Goal: Find specific page/section: Find specific page/section

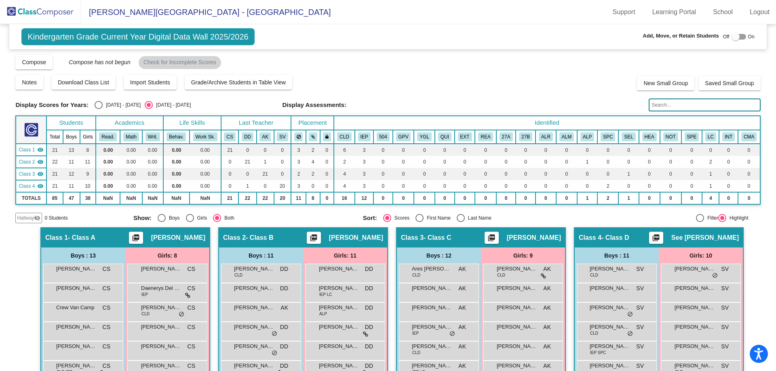
click at [46, 12] on img at bounding box center [40, 12] width 81 height 24
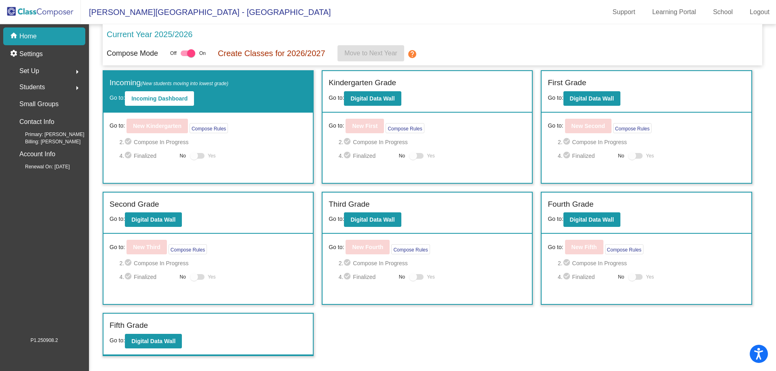
click at [30, 78] on div "Set Up arrow_right" at bounding box center [46, 71] width 77 height 16
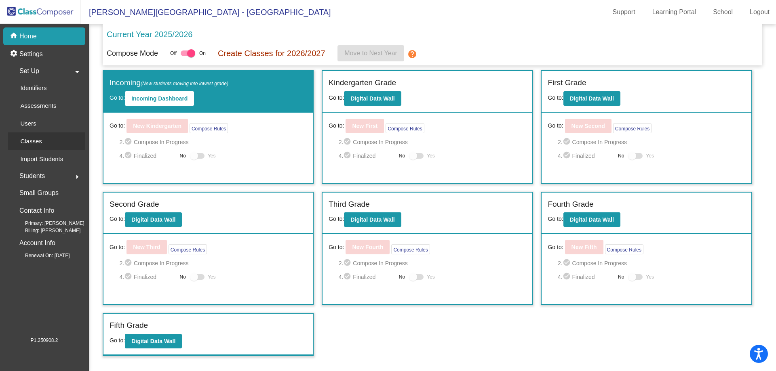
click at [40, 145] on p "Classes" at bounding box center [30, 142] width 21 height 10
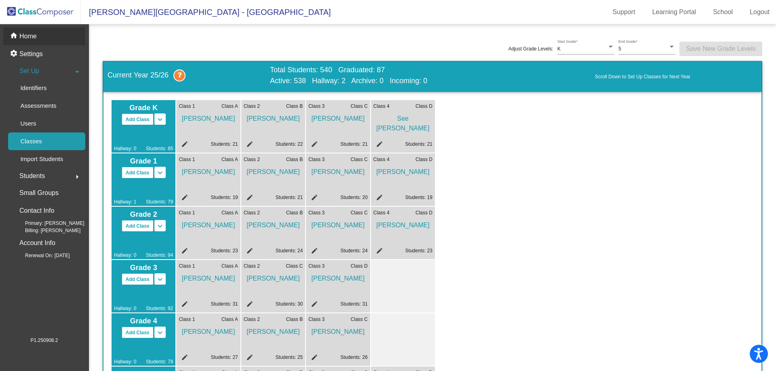
click at [33, 34] on p "Home" at bounding box center [27, 37] width 17 height 10
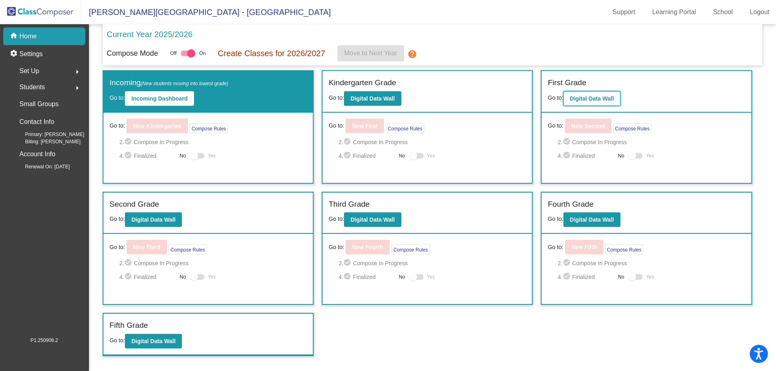
click at [584, 95] on b "Digital Data Wall" at bounding box center [592, 98] width 44 height 6
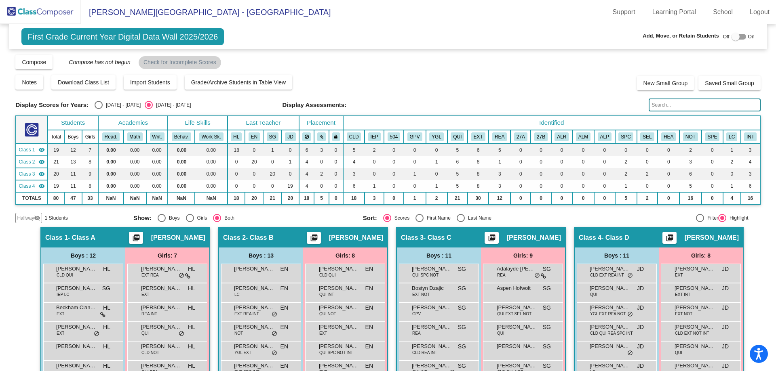
click at [41, 11] on img at bounding box center [40, 12] width 81 height 24
